Goal: Transaction & Acquisition: Purchase product/service

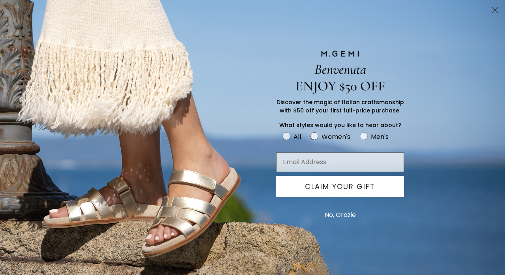
click at [315, 136] on circle "FULLSCREEN Form" at bounding box center [315, 137] width 8 height 8
click at [283, 132] on input "Women's" at bounding box center [282, 131] width 0 height 0
radio input "true"
click at [311, 166] on input "Email Address" at bounding box center [340, 162] width 128 height 20
type input "[EMAIL_ADDRESS][DOMAIN_NAME]"
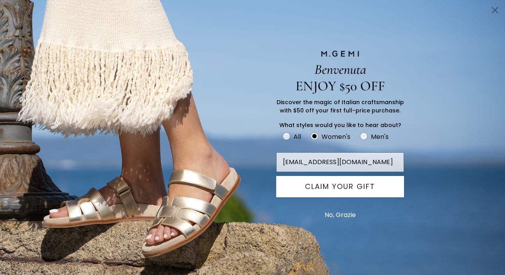
click at [305, 190] on button "CLAIM YOUR GIFT" at bounding box center [340, 186] width 128 height 21
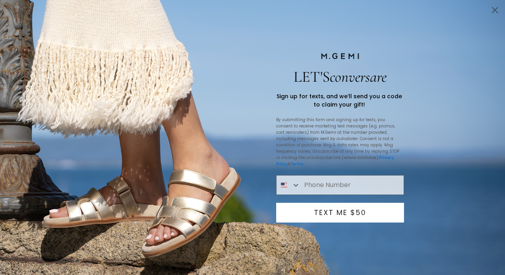
click at [492, 10] on circle "Close dialog" at bounding box center [495, 10] width 13 height 13
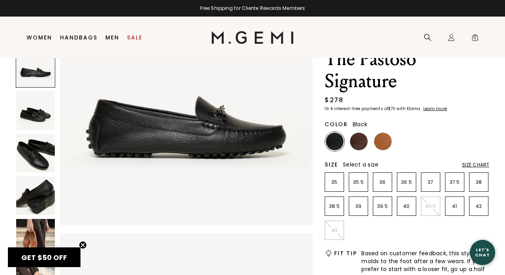
scroll to position [49, 0]
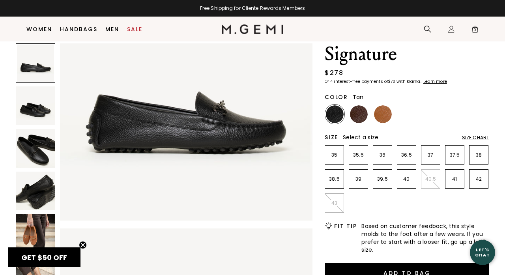
click at [388, 111] on img at bounding box center [383, 114] width 18 height 18
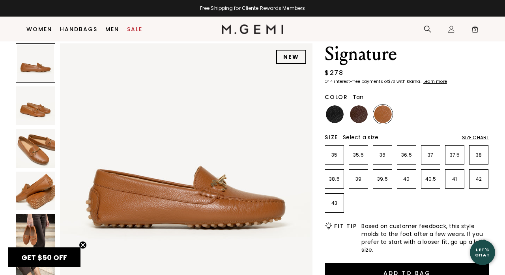
click at [27, 108] on img at bounding box center [35, 105] width 39 height 39
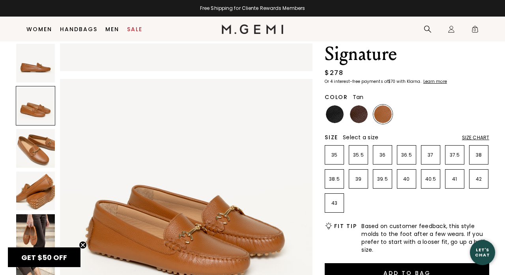
scroll to position [261, 0]
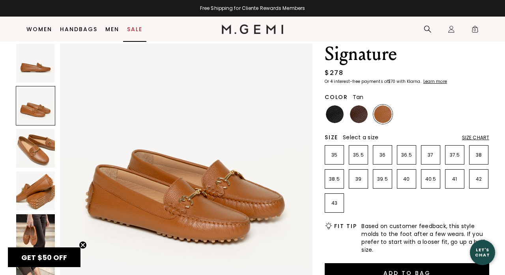
click at [136, 28] on link "Sale" at bounding box center [134, 29] width 15 height 6
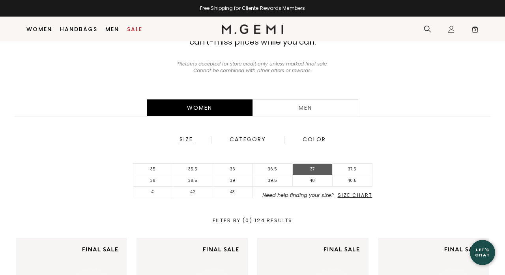
click at [316, 168] on li "37" at bounding box center [313, 169] width 40 height 11
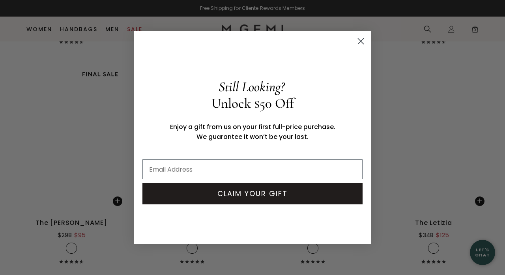
scroll to position [2062, 0]
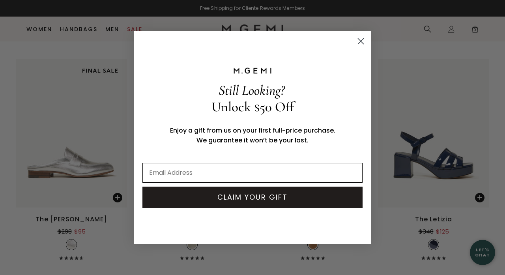
click at [186, 175] on input "Email Address" at bounding box center [253, 173] width 220 height 20
type input "m"
type input "[EMAIL_ADDRESS][DOMAIN_NAME]"
click at [190, 200] on button "CLAIM YOUR GIFT" at bounding box center [253, 197] width 220 height 21
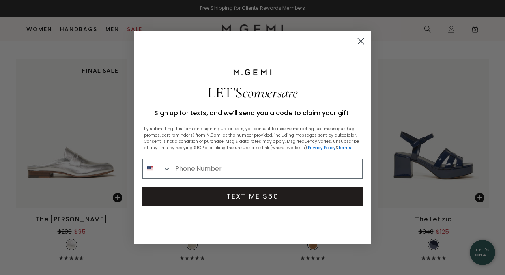
click at [361, 41] on icon "Close dialog" at bounding box center [362, 41] width 6 height 6
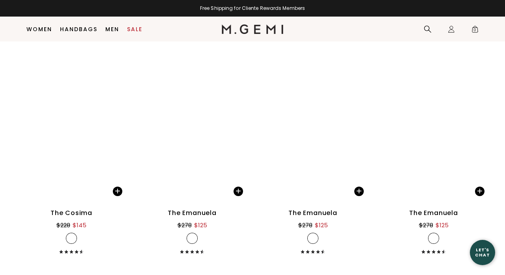
scroll to position [2773, 0]
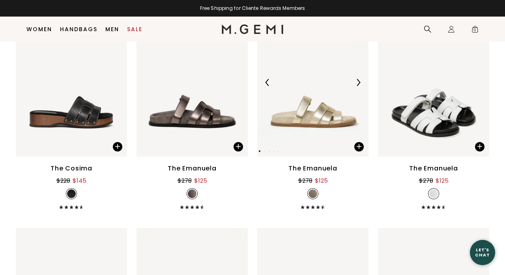
click at [316, 131] on img at bounding box center [312, 82] width 111 height 148
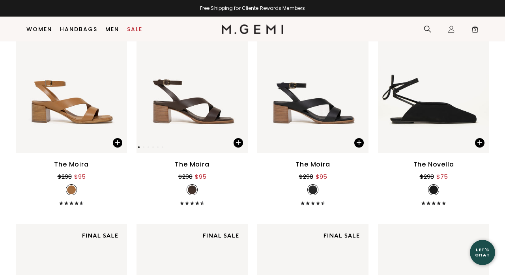
scroll to position [3443, 0]
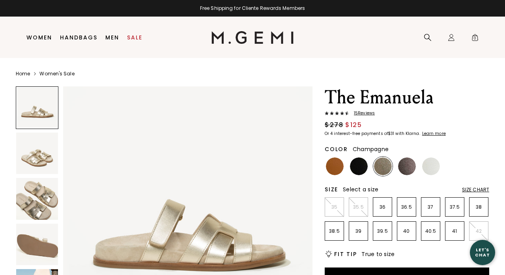
click at [36, 159] on img at bounding box center [37, 154] width 42 height 42
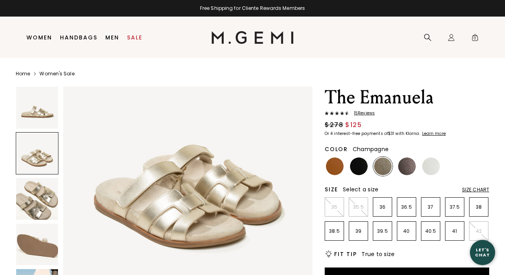
scroll to position [335, 0]
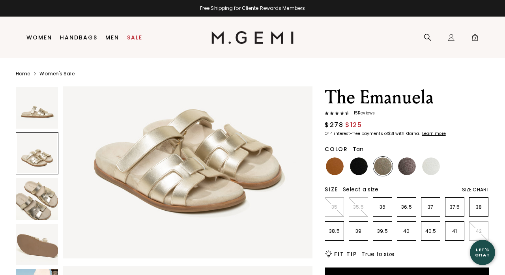
click at [336, 167] on img at bounding box center [335, 167] width 18 height 18
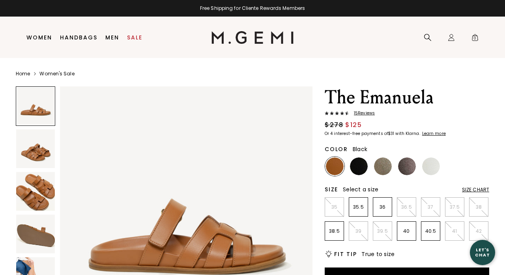
click at [367, 169] on img at bounding box center [359, 167] width 18 height 18
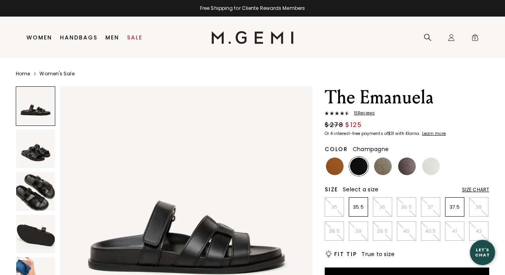
click at [386, 167] on img at bounding box center [383, 167] width 18 height 18
